Goal: Find specific page/section: Find specific page/section

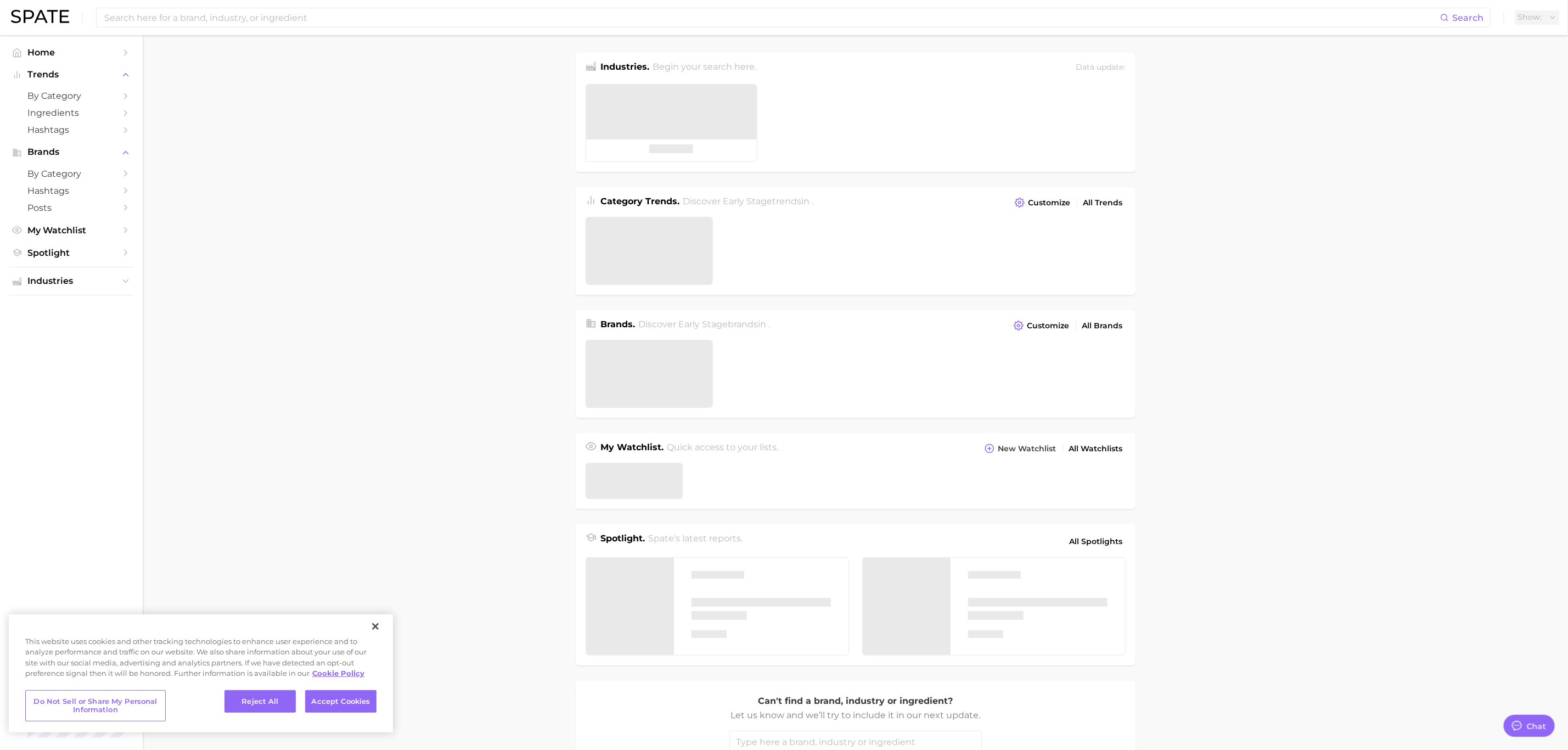
type textarea "x"
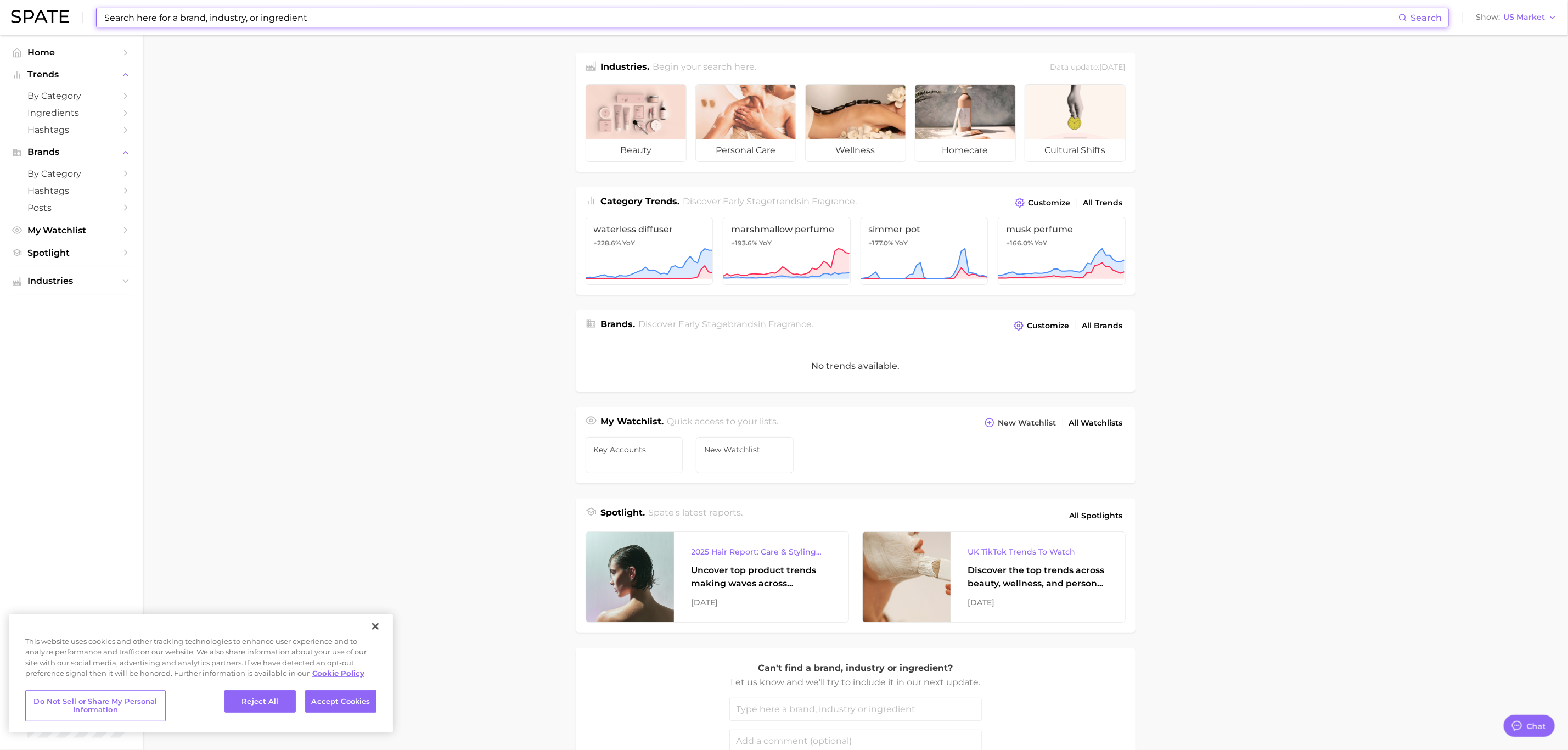
click at [298, 20] on input at bounding box center [751, 17] width 1295 height 19
click at [353, 24] on input at bounding box center [751, 17] width 1295 height 19
paste input "Ypê"
type input "Ype"
